Goal: Find specific page/section: Find specific page/section

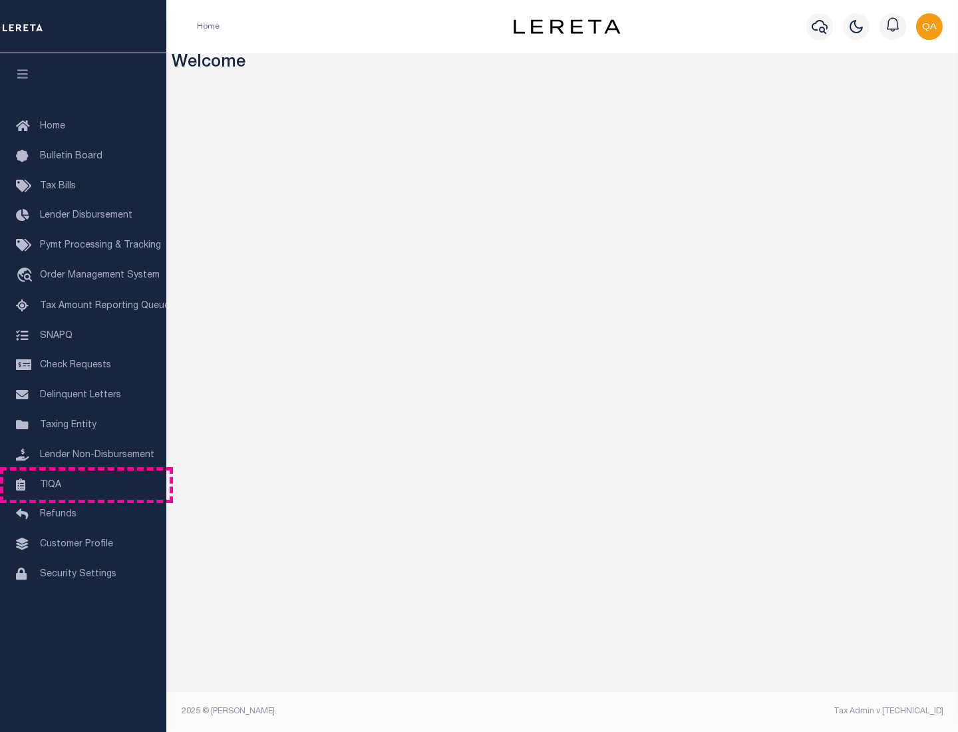
click at [83, 484] on link "TIQA" at bounding box center [83, 485] width 166 height 30
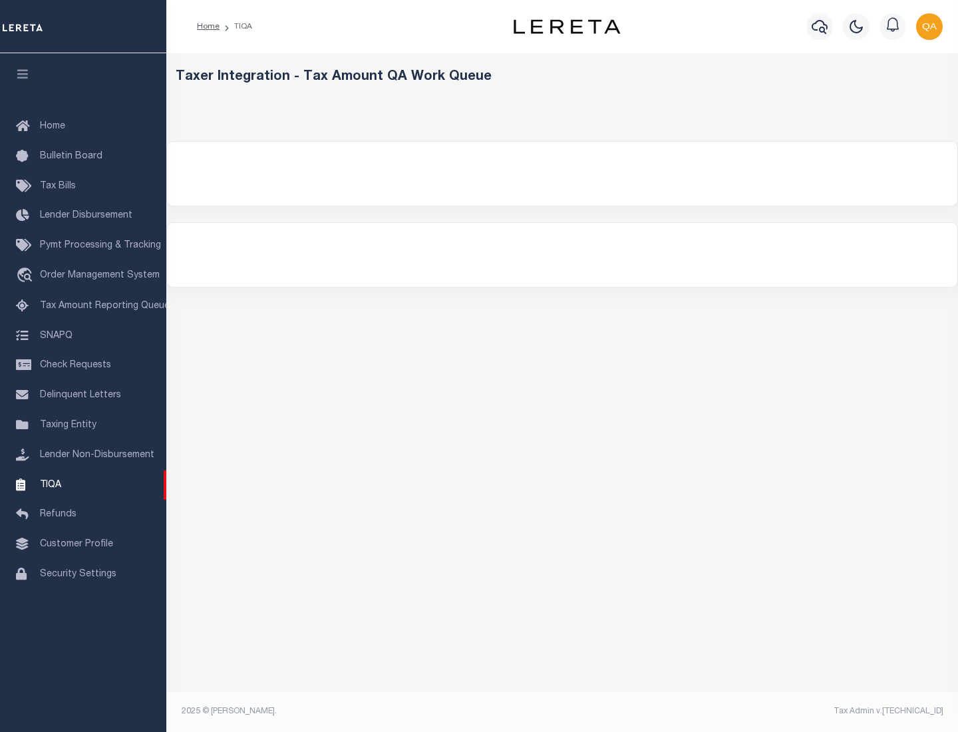
select select "200"
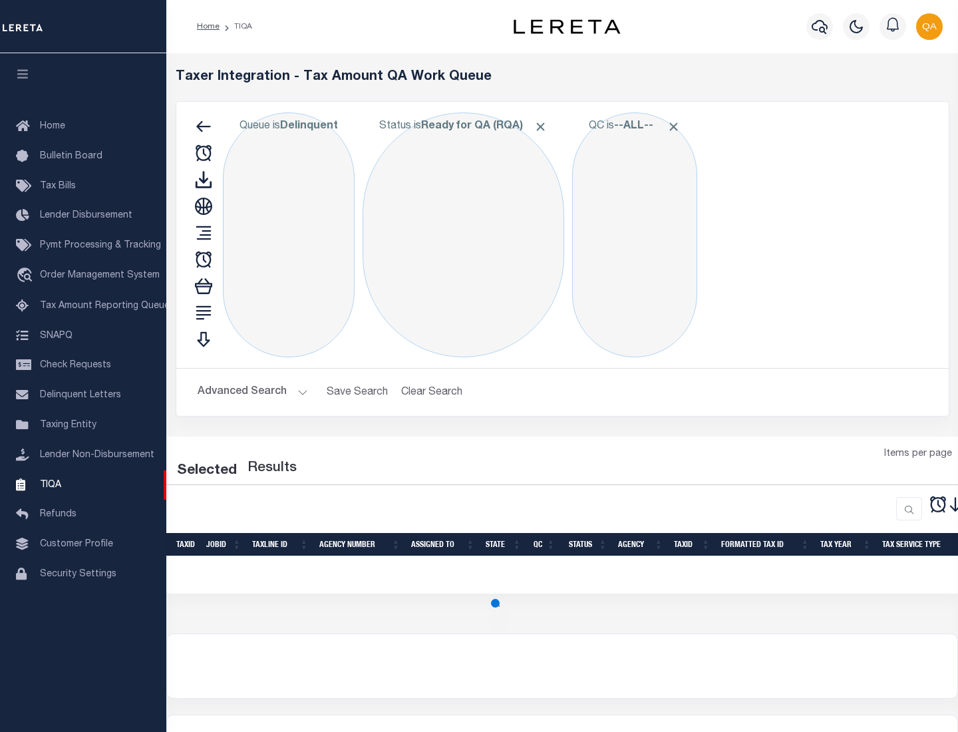
select select "200"
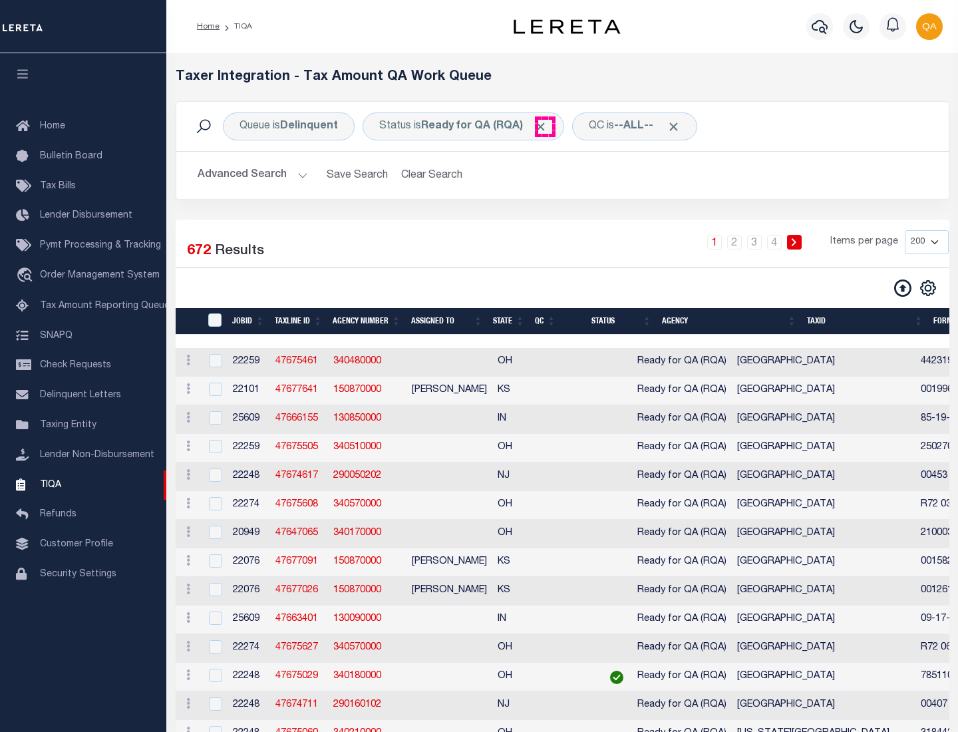
click at [545, 126] on span "Click to Remove" at bounding box center [541, 127] width 14 height 14
